Goal: Check status: Check status

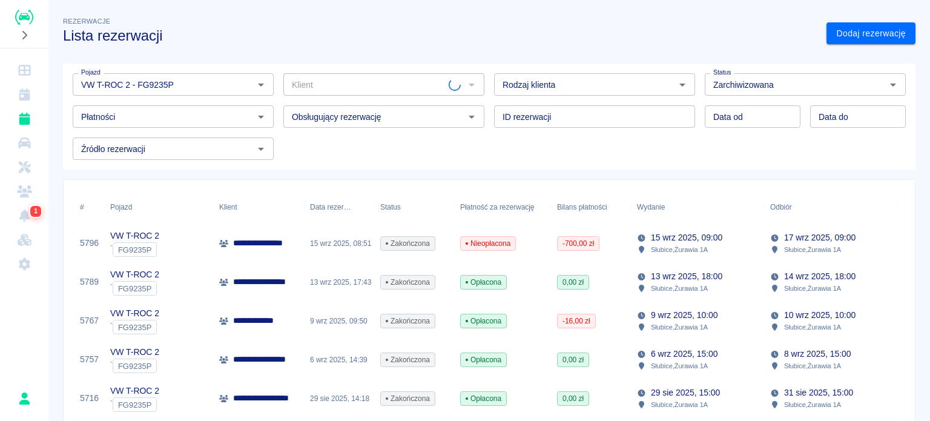
type input "VW T-ROC 2 - FG9235P"
drag, startPoint x: 265, startPoint y: 82, endPoint x: 245, endPoint y: 84, distance: 20.1
click at [262, 82] on icon "Otwórz" at bounding box center [261, 85] width 15 height 15
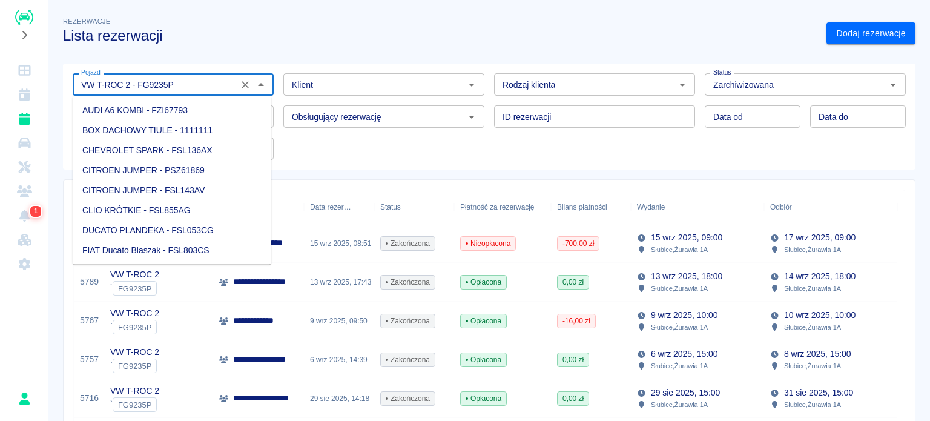
scroll to position [1693, 0]
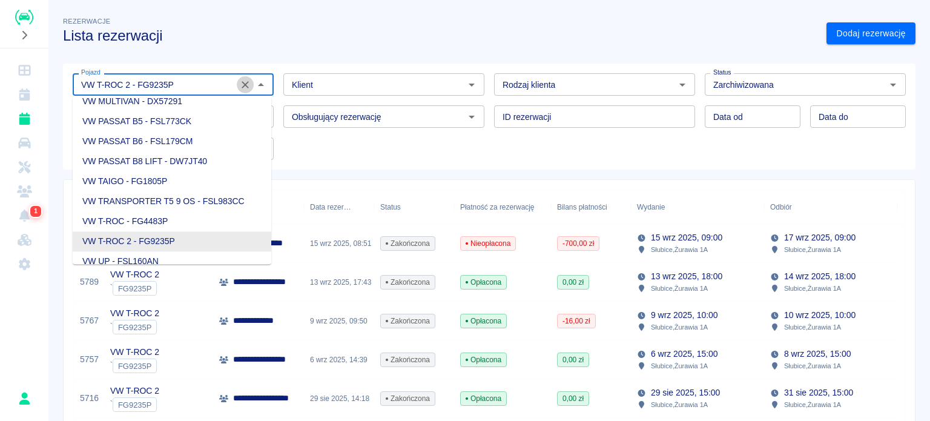
click at [245, 84] on icon "Wyczyść" at bounding box center [245, 85] width 12 height 12
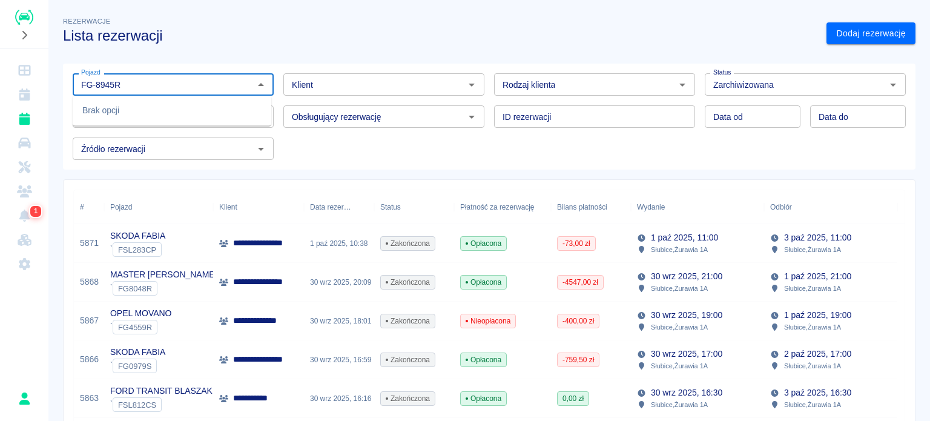
type input "FG-8945R"
click at [414, 152] on div "Pojazd Pojazd Klient Klient Rodzaj klienta Rodzaj klienta Status Zarchiwizowana…" at bounding box center [484, 112] width 843 height 96
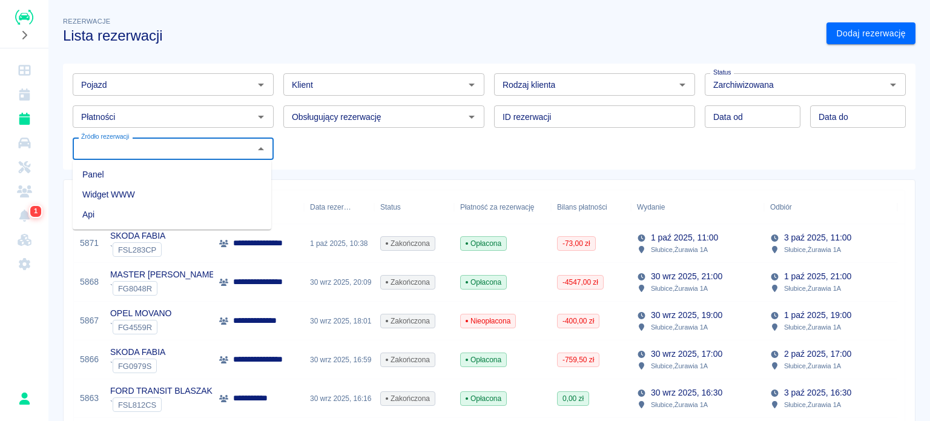
click at [240, 147] on input "Źródło rezerwacji" at bounding box center [163, 148] width 174 height 15
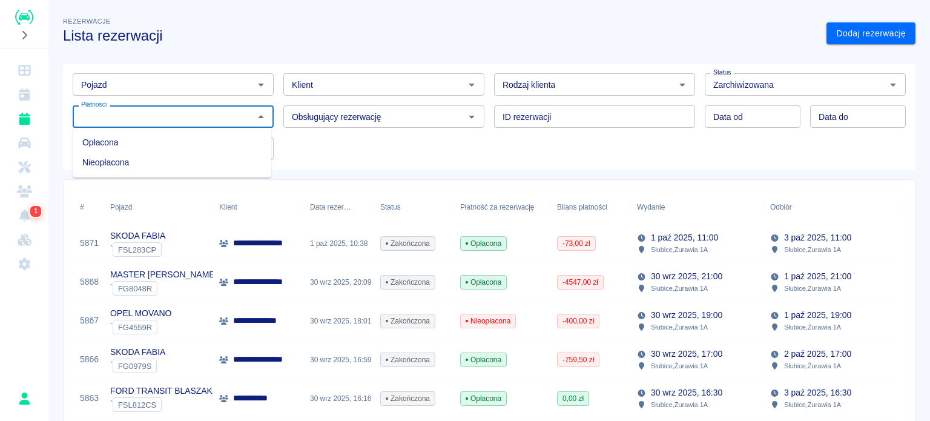
click at [241, 111] on input "Płatności" at bounding box center [163, 116] width 174 height 15
click at [338, 157] on div "Pojazd Pojazd Klient Klient Rodzaj klienta Rodzaj klienta Status Zarchiwizowana…" at bounding box center [484, 112] width 843 height 96
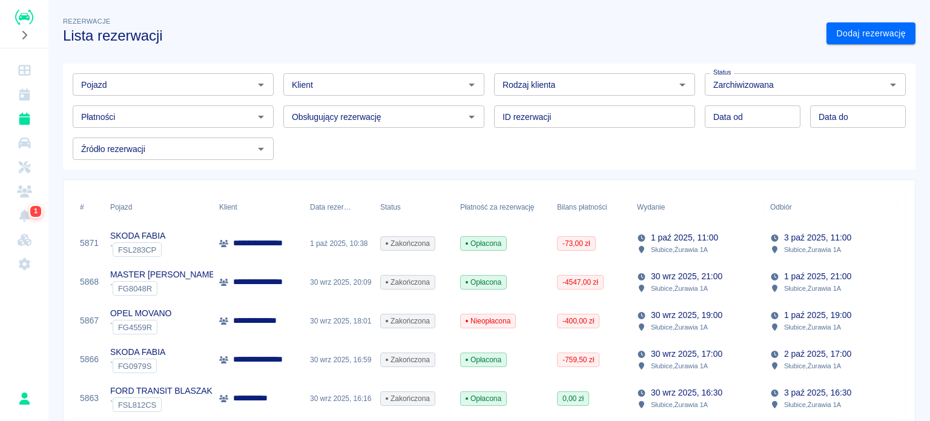
click at [207, 90] on input "Pojazd" at bounding box center [163, 84] width 174 height 15
type input "FG-8945R"
click at [250, 28] on h3 "Lista rezerwacji" at bounding box center [440, 35] width 754 height 17
click at [245, 92] on div "Pojazd" at bounding box center [173, 84] width 201 height 22
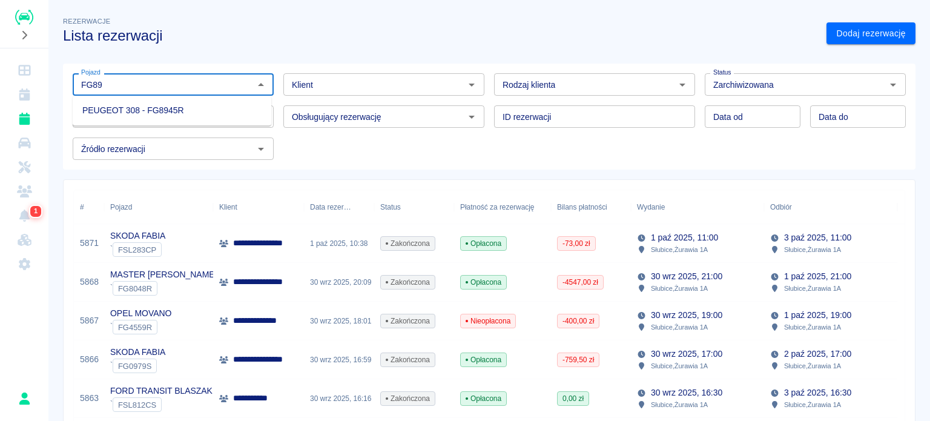
click at [210, 114] on li "PEUGEOT 308 - FG8945R" at bounding box center [172, 111] width 199 height 20
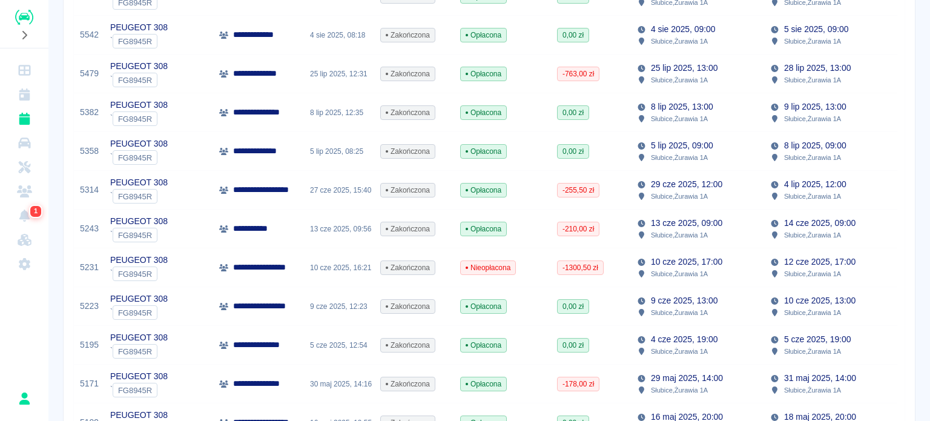
scroll to position [636, 0]
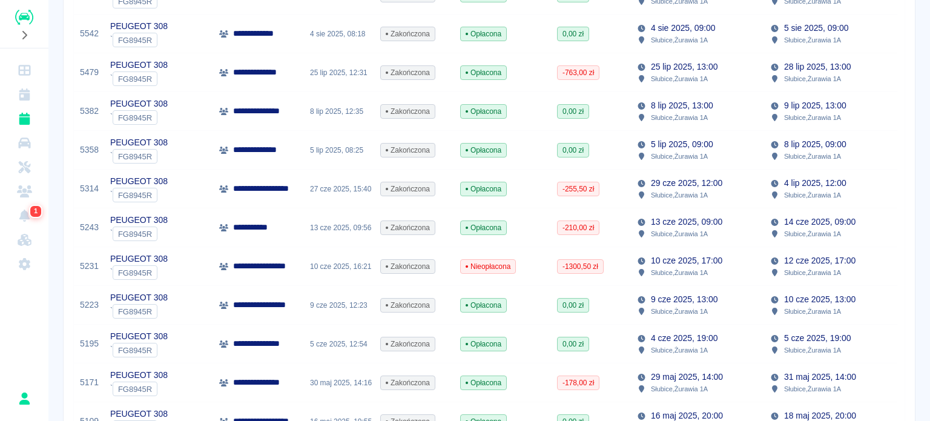
type input "PEUGEOT 308 - FG8945R"
click at [265, 185] on p "**********" at bounding box center [268, 188] width 70 height 13
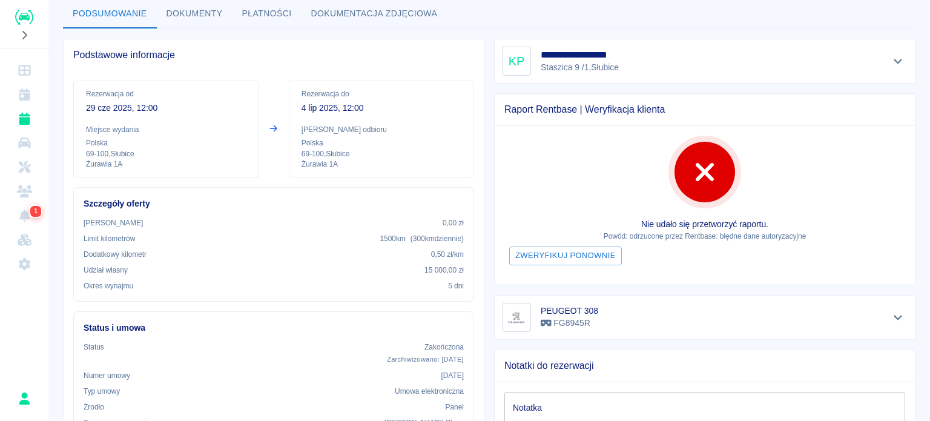
scroll to position [56, 0]
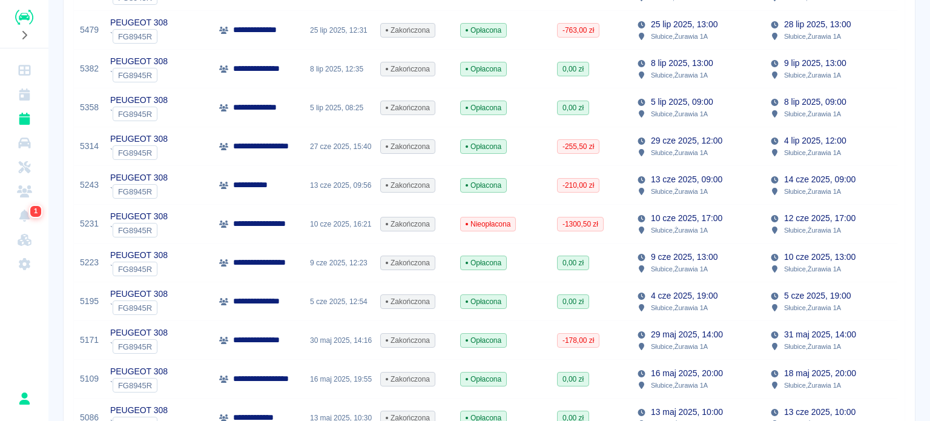
scroll to position [661, 0]
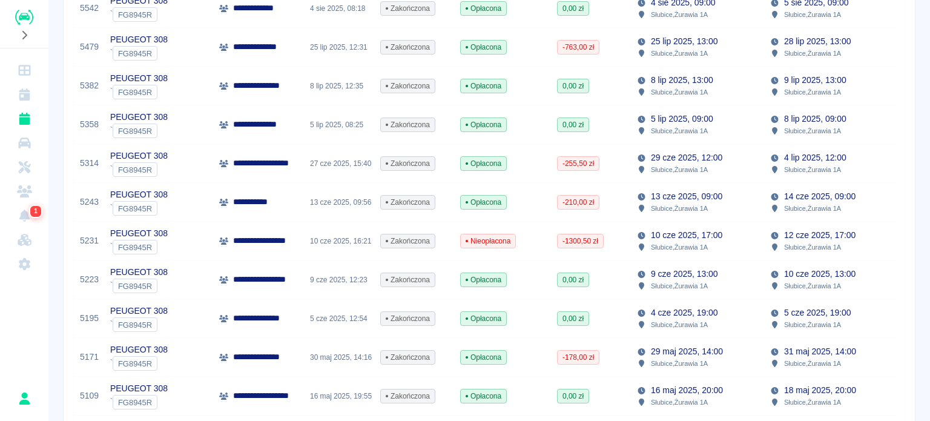
click at [623, 81] on div "0,00 zł" at bounding box center [591, 86] width 80 height 39
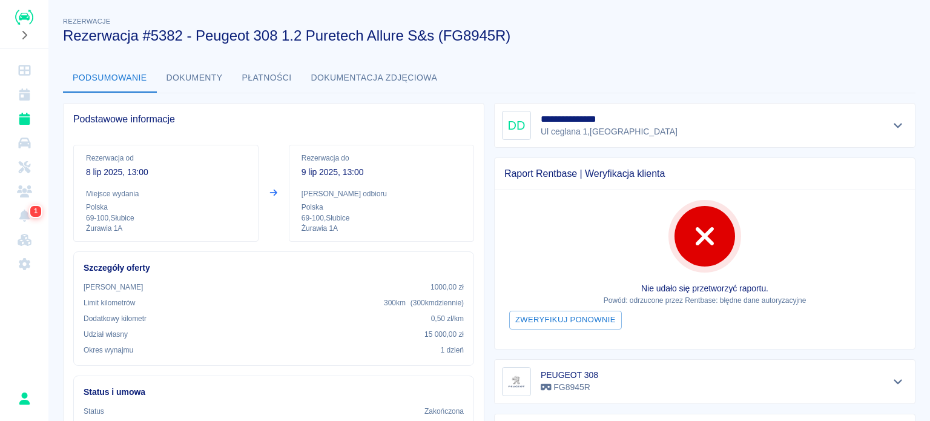
click at [187, 73] on button "Dokumenty" at bounding box center [195, 78] width 76 height 29
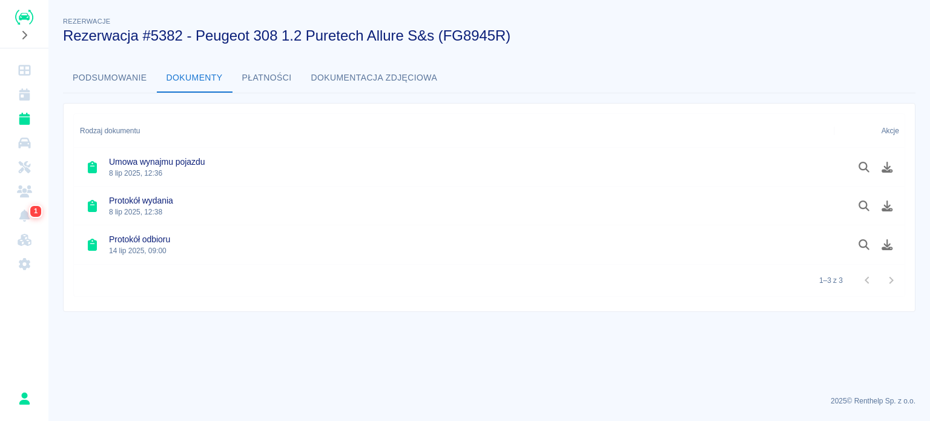
click at [110, 70] on button "Podsumowanie" at bounding box center [110, 78] width 94 height 29
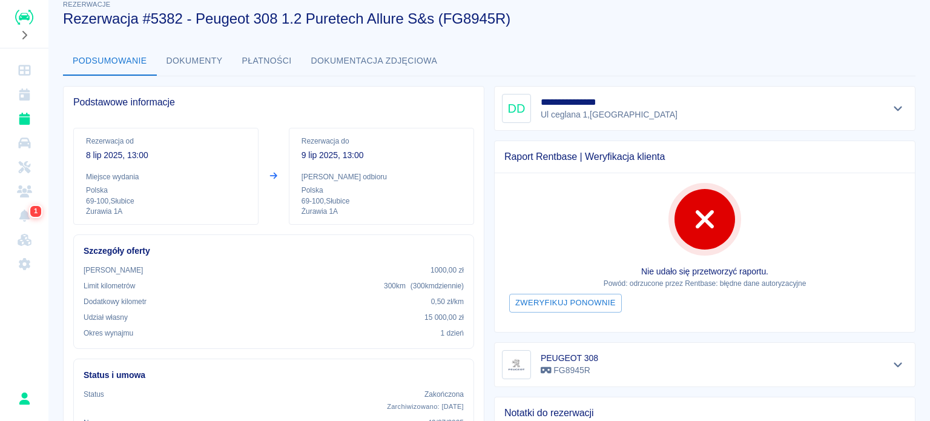
scroll to position [4, 0]
